Goal: Find specific page/section: Locate a particular part of the current website

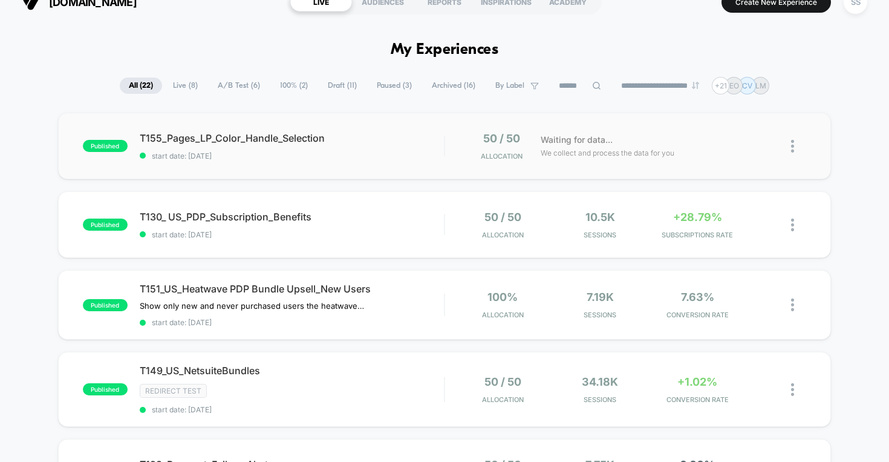
scroll to position [14, 0]
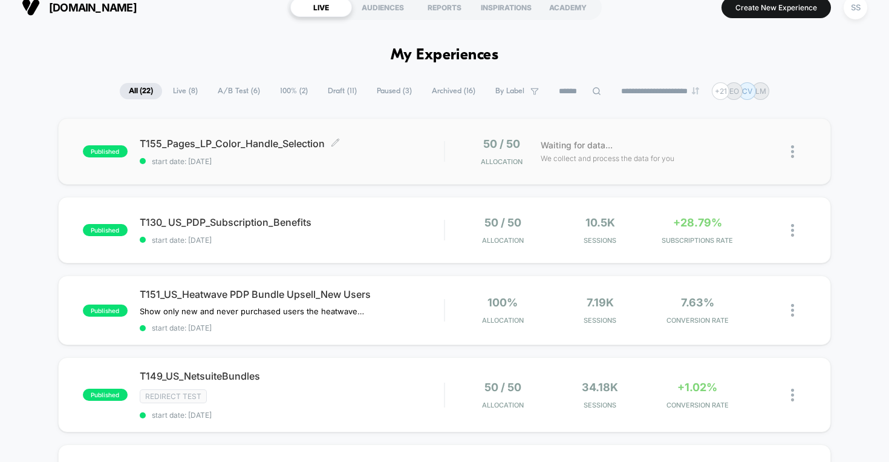
click at [231, 145] on span "T155_Pages_LP_Color_Handle_Selection Click to edit experience details" at bounding box center [292, 143] width 305 height 12
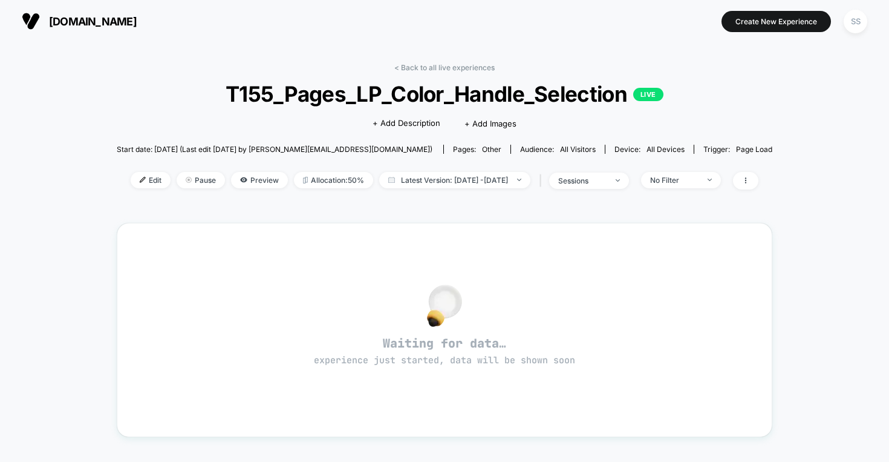
click at [343, 90] on span "T155_Pages_LP_Color_Handle_Selection LIVE" at bounding box center [444, 93] width 590 height 25
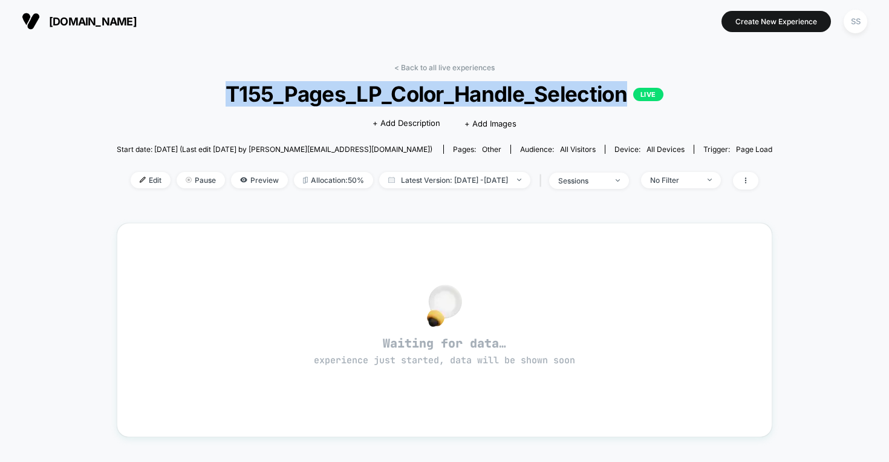
click at [343, 90] on span "T155_Pages_LP_Color_Handle_Selection LIVE" at bounding box center [444, 93] width 590 height 25
copy span "T155_Pages_LP_Color_Handle_Selection"
